Goal: Task Accomplishment & Management: Complete application form

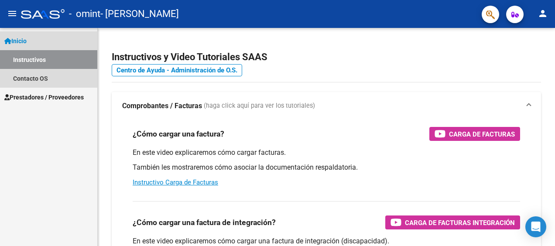
click at [27, 39] on span "Inicio" at bounding box center [15, 41] width 22 height 10
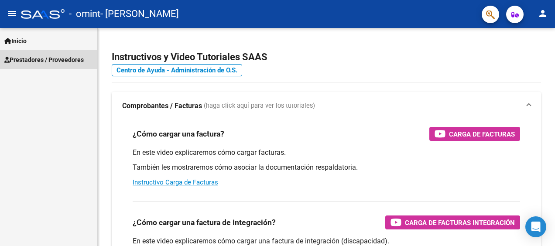
click at [36, 61] on span "Prestadores / Proveedores" at bounding box center [43, 60] width 79 height 10
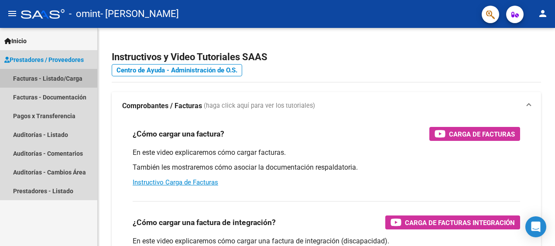
click at [56, 79] on link "Facturas - Listado/Carga" at bounding box center [48, 78] width 97 height 19
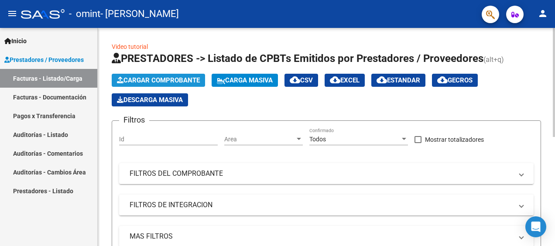
click at [144, 80] on span "Cargar Comprobante" at bounding box center [158, 80] width 83 height 8
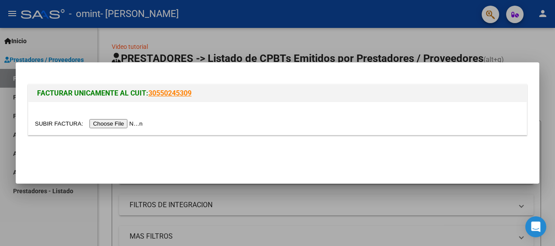
click at [116, 122] on input "file" at bounding box center [90, 123] width 110 height 9
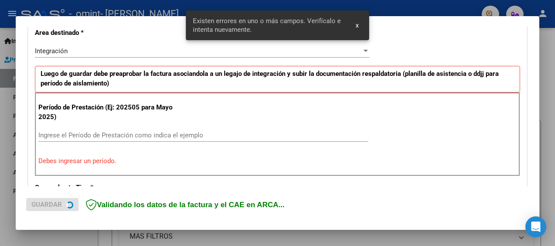
scroll to position [206, 0]
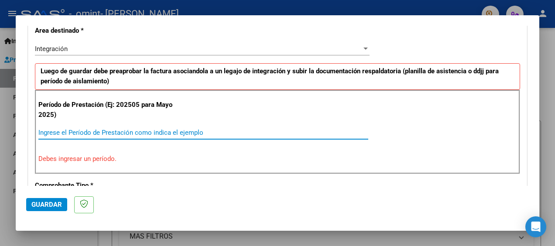
click at [166, 130] on input "Ingrese el Período de Prestación como indica el ejemplo" at bounding box center [203, 133] width 330 height 8
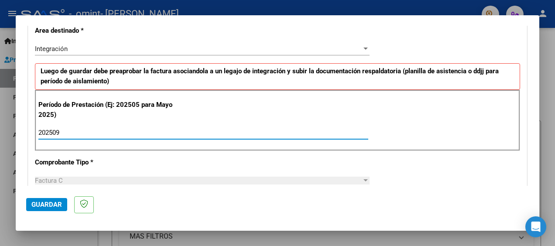
type input "202510"
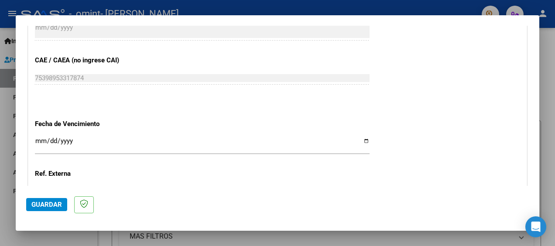
scroll to position [543, 0]
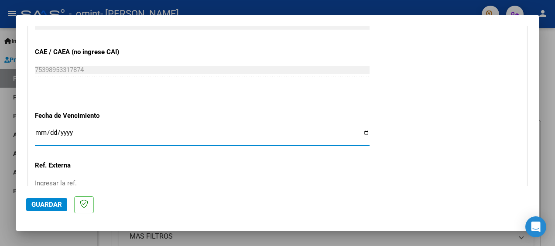
click at [361, 129] on input "Ingresar la fecha" at bounding box center [202, 136] width 335 height 14
type input "[DATE]"
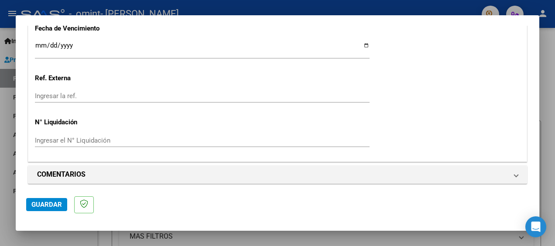
scroll to position [632, 0]
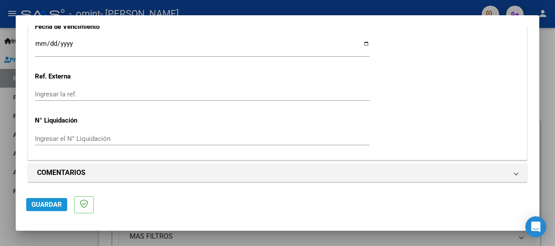
click at [45, 203] on span "Guardar" at bounding box center [46, 205] width 31 height 8
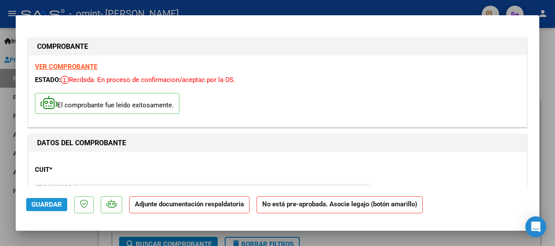
click at [41, 199] on button "Guardar" at bounding box center [46, 204] width 41 height 13
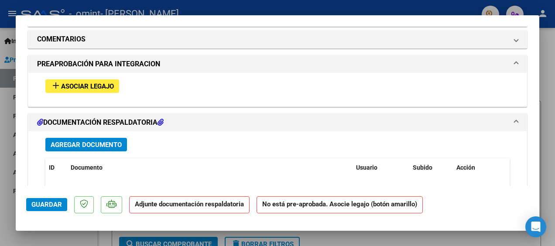
scroll to position [738, 0]
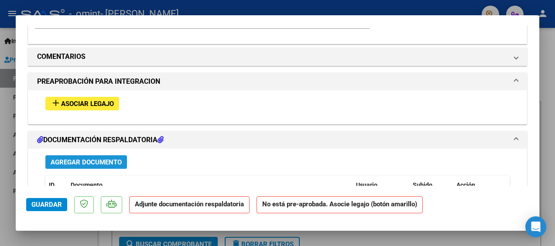
click at [69, 159] on span "Agregar Documento" at bounding box center [86, 162] width 71 height 8
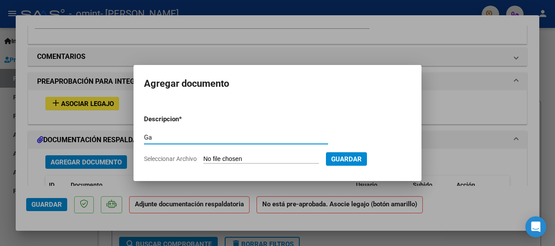
type input "G"
type input "Psicologia [DATE]"
click at [177, 162] on span "Seleccionar Archivo" at bounding box center [170, 158] width 53 height 7
click at [203, 162] on input "Seleccionar Archivo" at bounding box center [261, 159] width 116 height 8
type input "C:\fakepath\[PERSON_NAME] (DNI 43724848) Factura N 689 [DATE] Psicología.pdf"
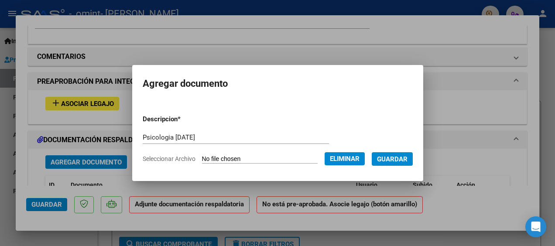
click at [408, 163] on button "Guardar" at bounding box center [392, 159] width 41 height 14
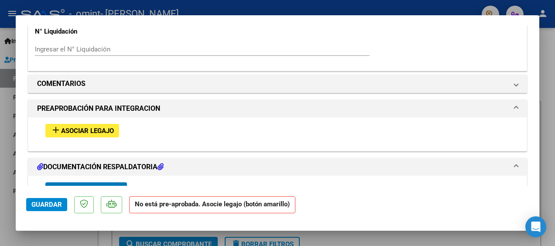
scroll to position [709, 0]
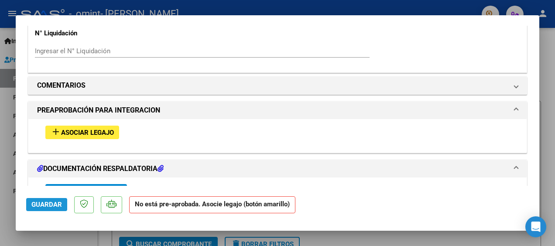
click at [45, 204] on span "Guardar" at bounding box center [46, 205] width 31 height 8
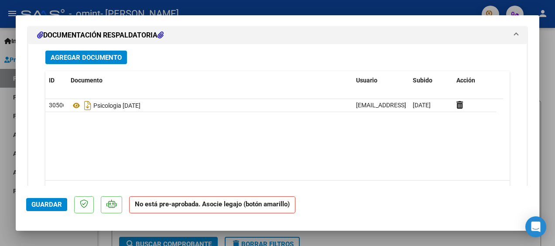
scroll to position [884, 0]
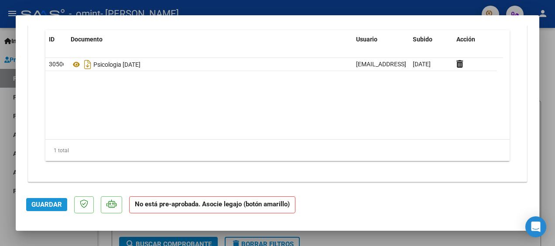
click at [59, 204] on span "Guardar" at bounding box center [46, 205] width 31 height 8
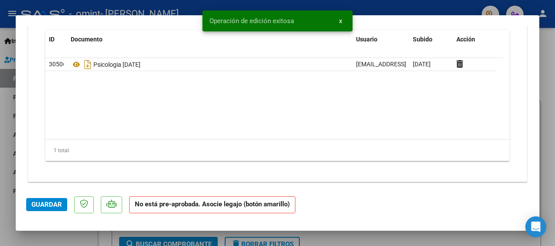
click at [553, 59] on div at bounding box center [277, 123] width 555 height 246
type input "$ 0,00"
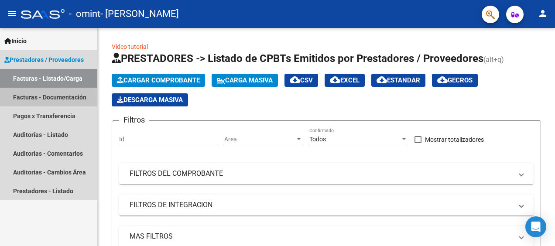
click at [72, 95] on link "Facturas - Documentación" at bounding box center [48, 97] width 97 height 19
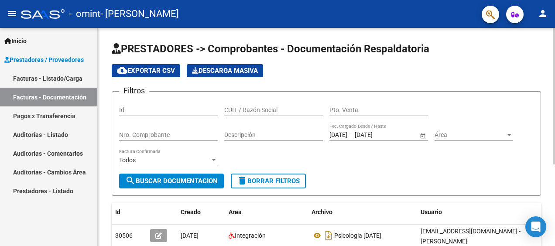
scroll to position [130, 0]
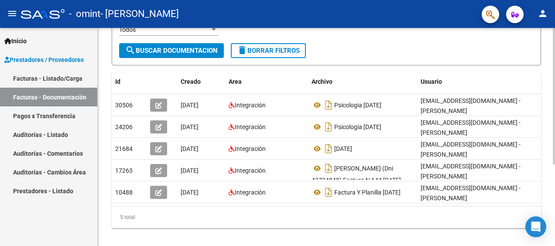
click at [554, 189] on html "menu - omint - [PERSON_NAME] person Inicio Instructivos Contacto OS Prestadores…" at bounding box center [277, 123] width 555 height 246
